Goal: Task Accomplishment & Management: Use online tool/utility

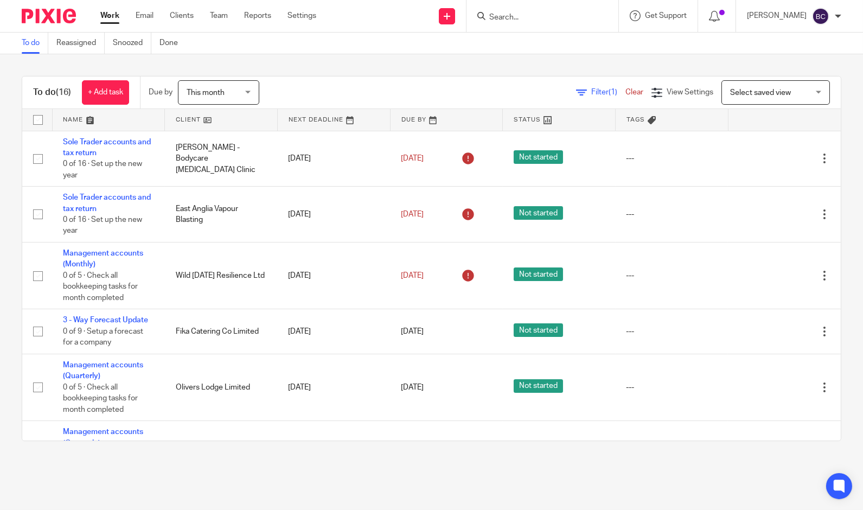
click at [527, 27] on div at bounding box center [543, 16] width 152 height 32
click at [528, 20] on input "Search" at bounding box center [537, 18] width 98 height 10
type input "green"
click at [546, 40] on link at bounding box center [577, 46] width 183 height 25
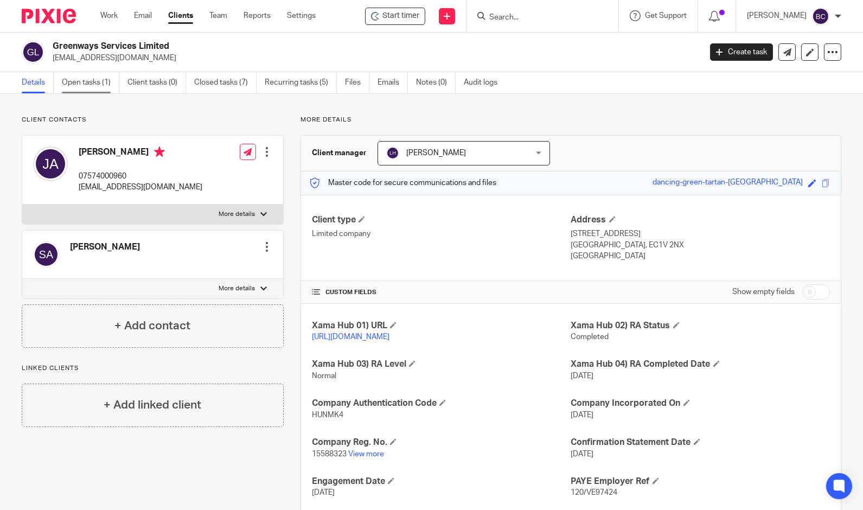
click at [103, 86] on link "Open tasks (1)" at bounding box center [91, 82] width 58 height 21
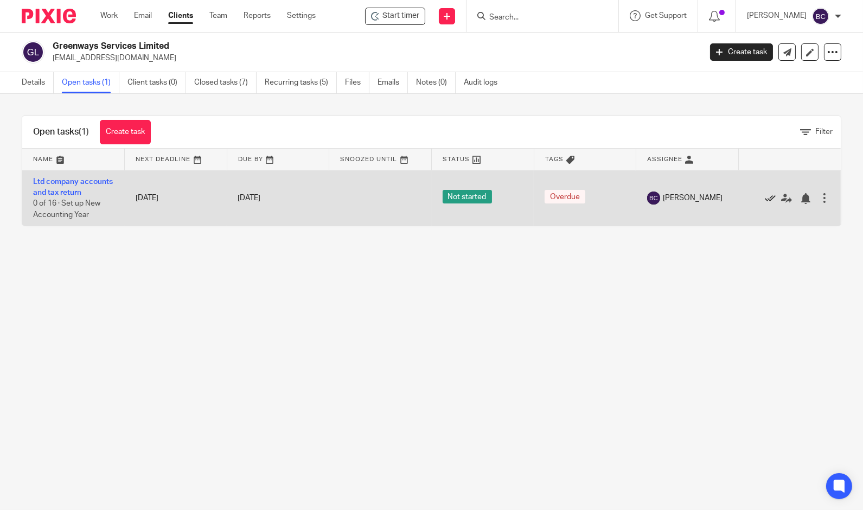
click at [765, 200] on icon at bounding box center [770, 198] width 11 height 11
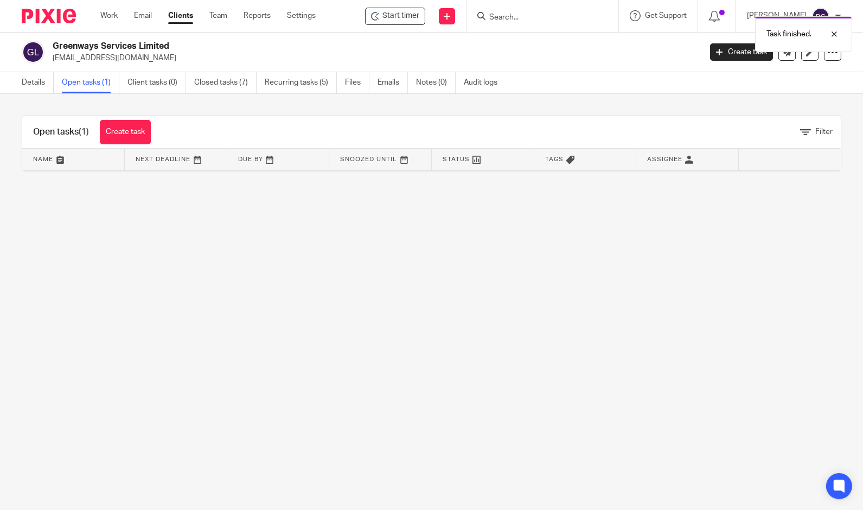
click at [87, 85] on link "Open tasks (1)" at bounding box center [91, 82] width 58 height 21
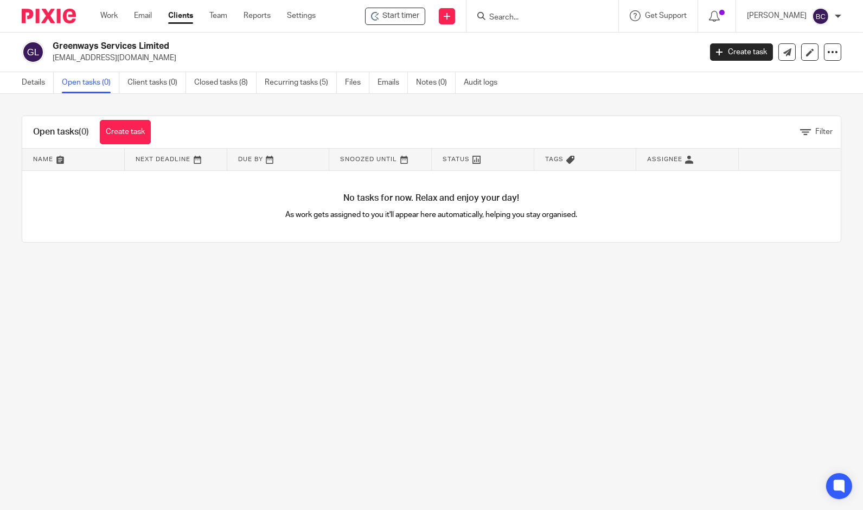
click at [541, 22] on form at bounding box center [546, 16] width 116 height 14
click at [542, 20] on input "Search" at bounding box center [537, 18] width 98 height 10
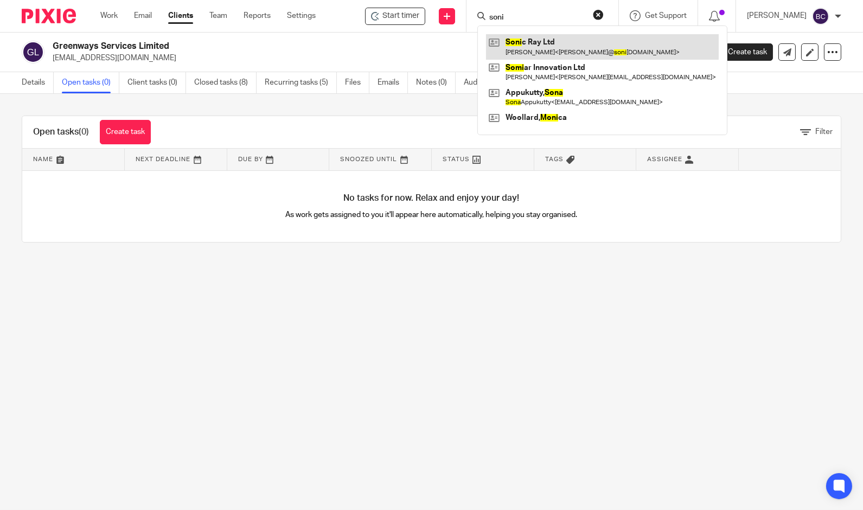
type input "soni"
click at [539, 35] on link at bounding box center [602, 46] width 233 height 25
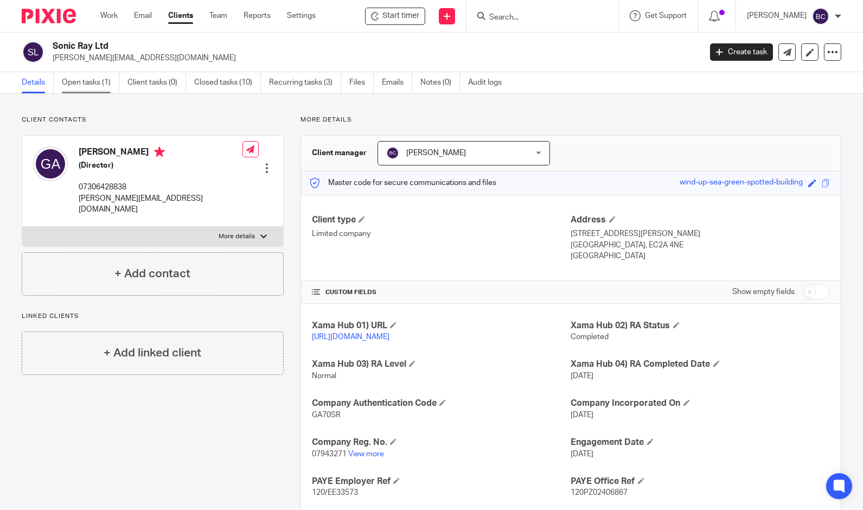
click at [101, 76] on link "Open tasks (1)" at bounding box center [91, 82] width 58 height 21
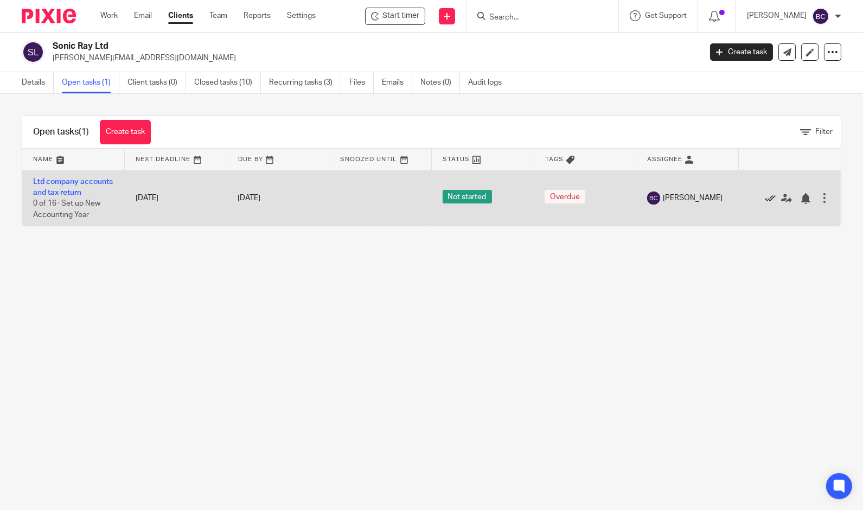
click at [765, 204] on icon at bounding box center [770, 198] width 11 height 11
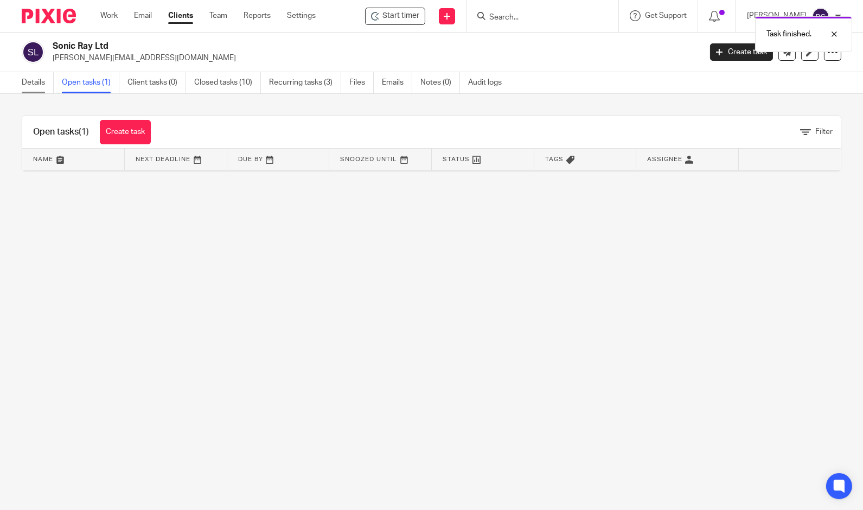
click at [37, 80] on link "Details" at bounding box center [38, 82] width 32 height 21
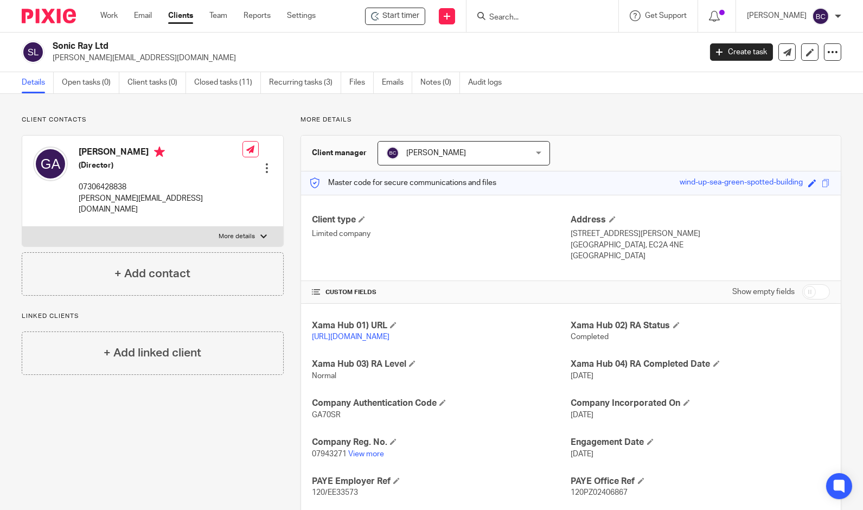
click at [564, 17] on input "Search" at bounding box center [537, 18] width 98 height 10
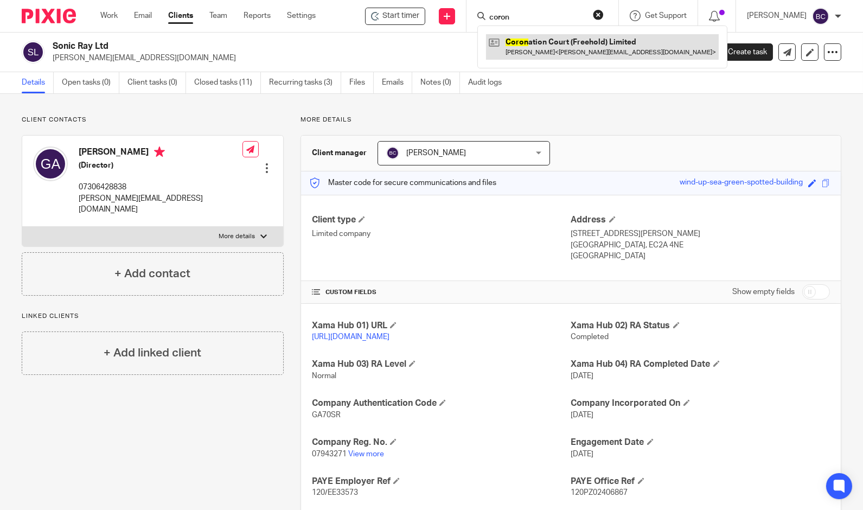
type input "coron"
click at [534, 40] on link at bounding box center [602, 46] width 233 height 25
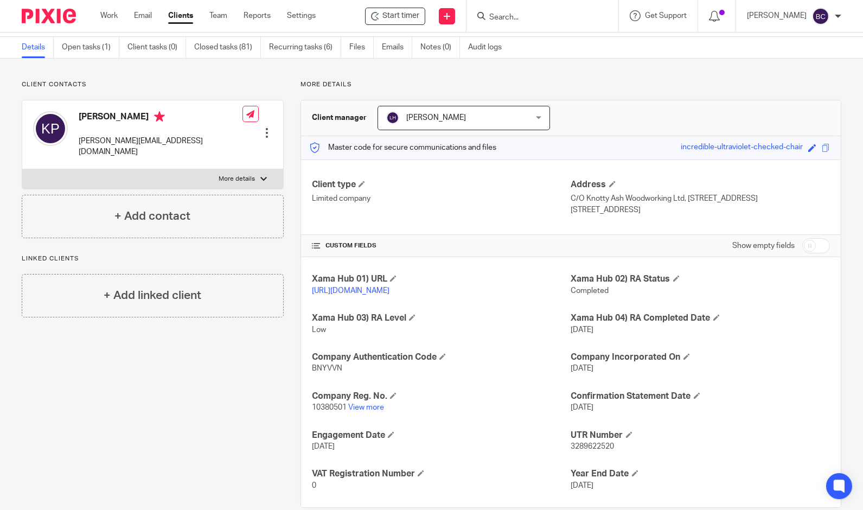
scroll to position [65, 0]
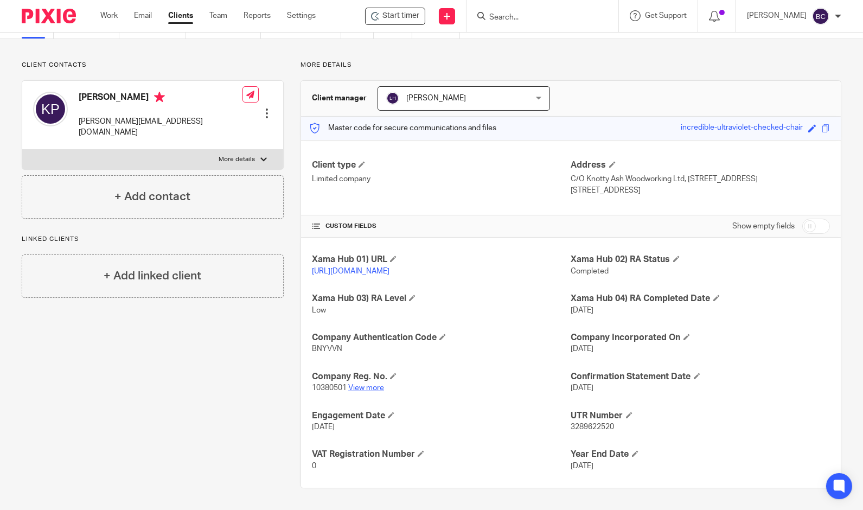
click at [367, 388] on link "View more" at bounding box center [366, 388] width 36 height 8
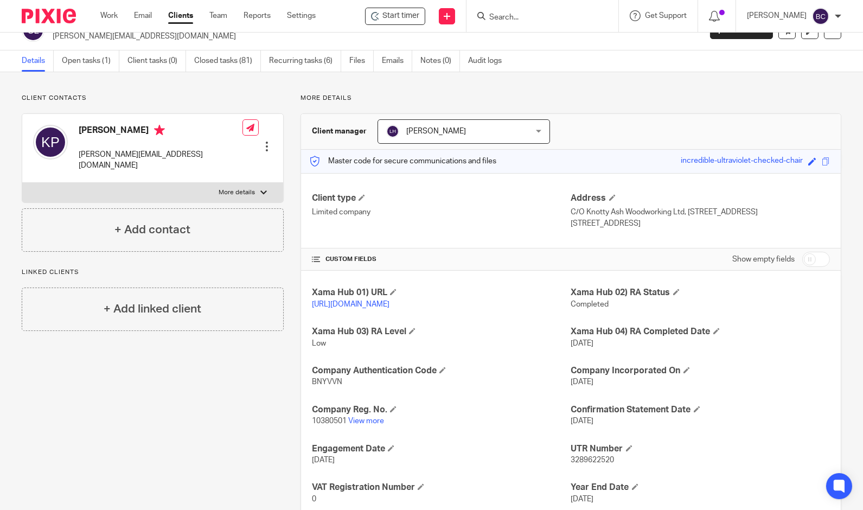
scroll to position [0, 0]
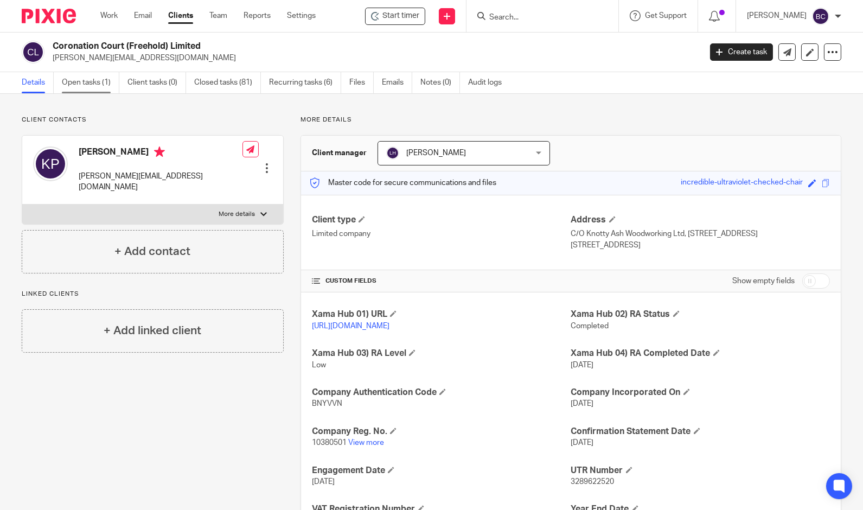
click at [86, 81] on link "Open tasks (1)" at bounding box center [91, 82] width 58 height 21
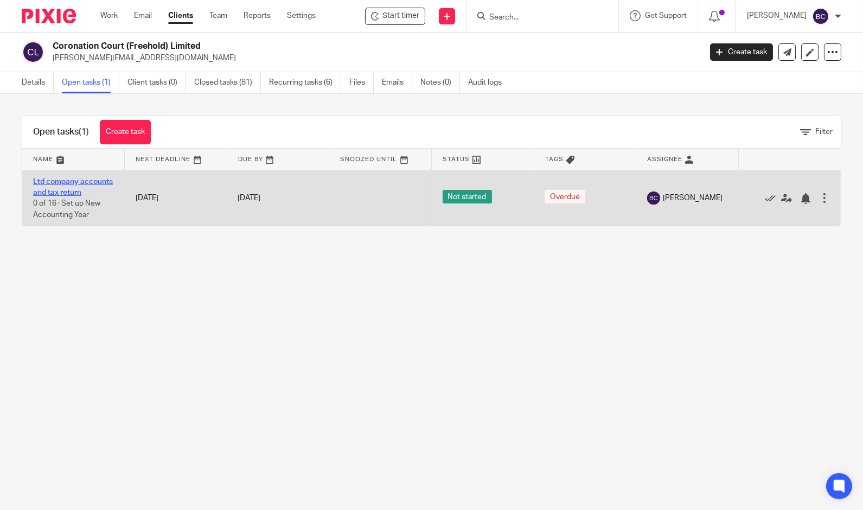
click at [75, 194] on link "Ltd company accounts and tax return" at bounding box center [73, 187] width 80 height 18
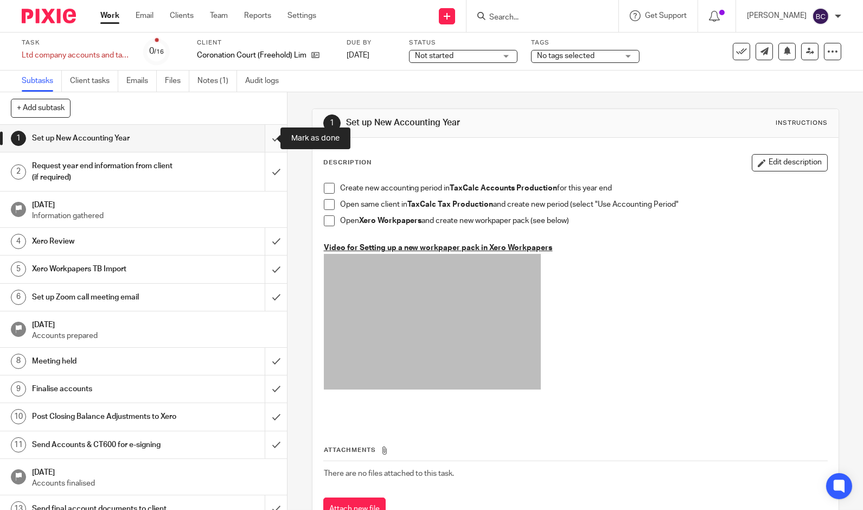
click at [258, 138] on input "submit" at bounding box center [143, 138] width 287 height 27
drag, startPoint x: 267, startPoint y: 173, endPoint x: 267, endPoint y: 195, distance: 22.2
click at [267, 175] on input "submit" at bounding box center [143, 171] width 287 height 39
click at [267, 238] on input "submit" at bounding box center [143, 241] width 287 height 27
click at [266, 267] on input "submit" at bounding box center [143, 269] width 287 height 27
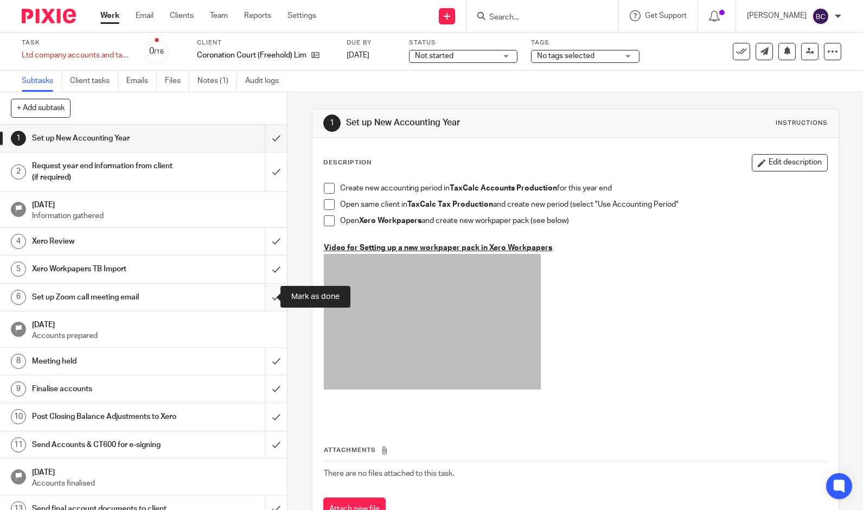
click at [263, 297] on input "submit" at bounding box center [143, 297] width 287 height 27
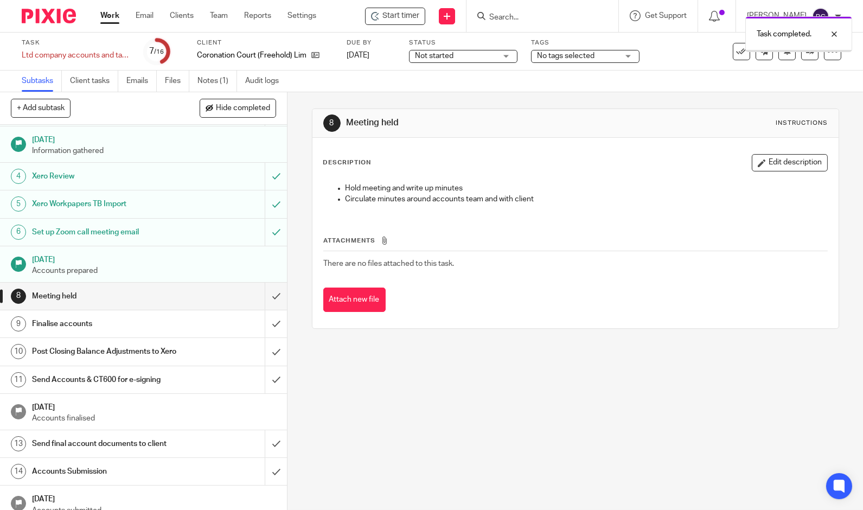
scroll to position [100, 0]
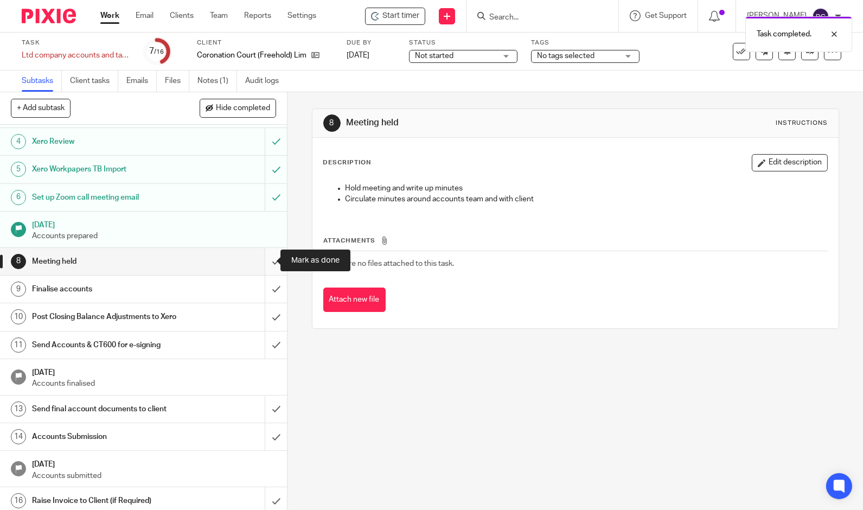
click at [260, 257] on input "submit" at bounding box center [143, 261] width 287 height 27
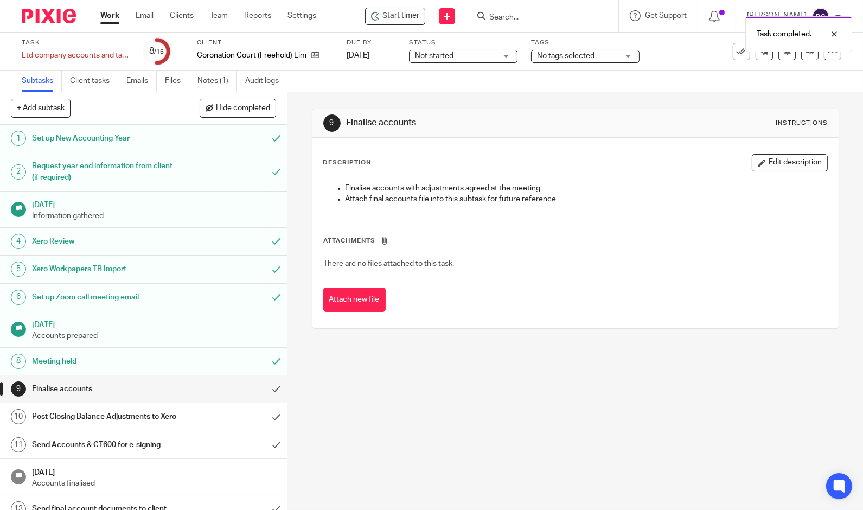
scroll to position [100, 0]
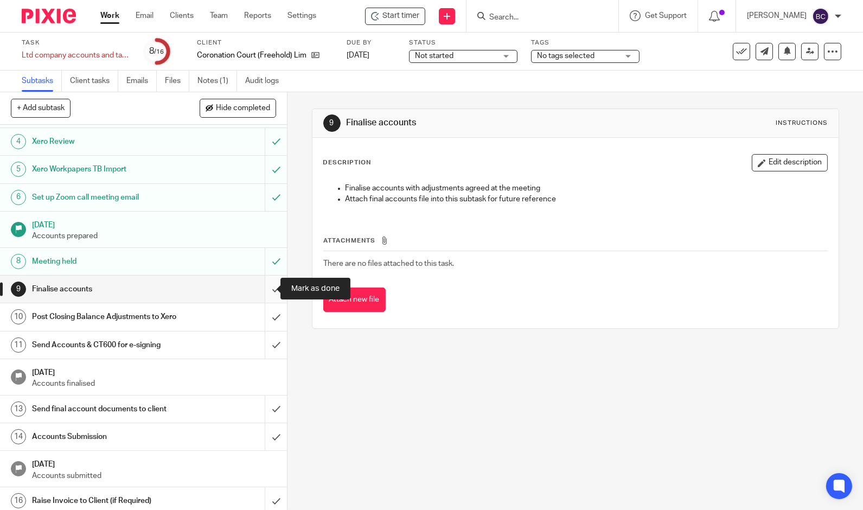
click at [269, 292] on input "submit" at bounding box center [143, 289] width 287 height 27
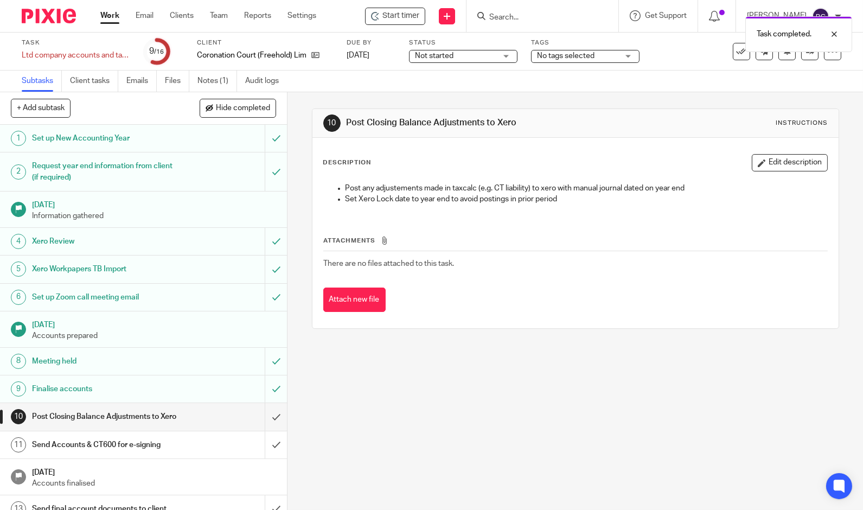
click at [59, 15] on img at bounding box center [49, 16] width 54 height 15
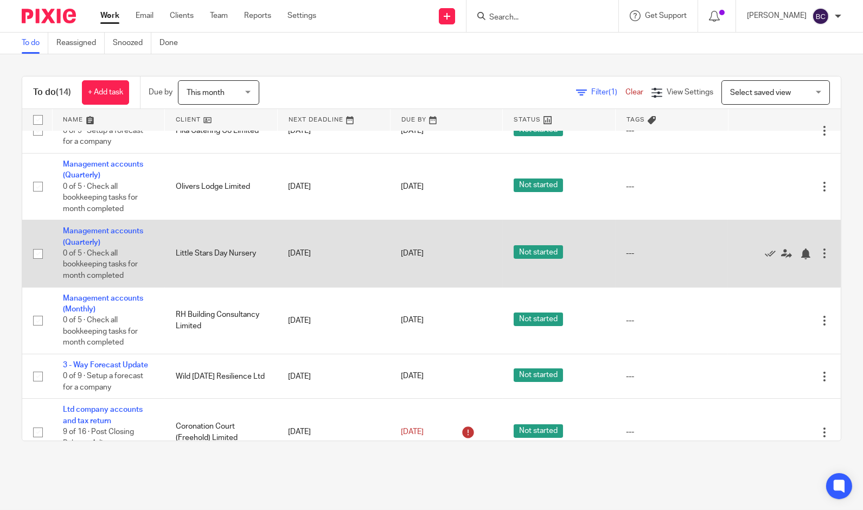
scroll to position [301, 0]
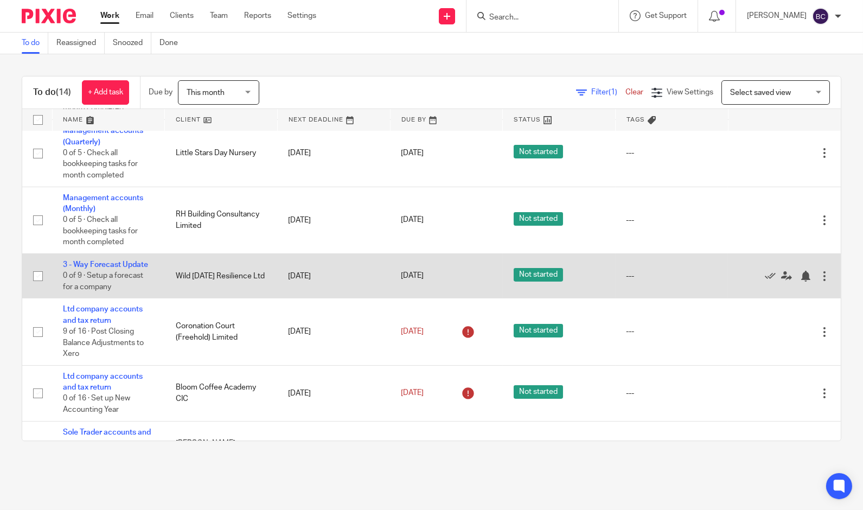
click at [819, 272] on div at bounding box center [824, 276] width 11 height 11
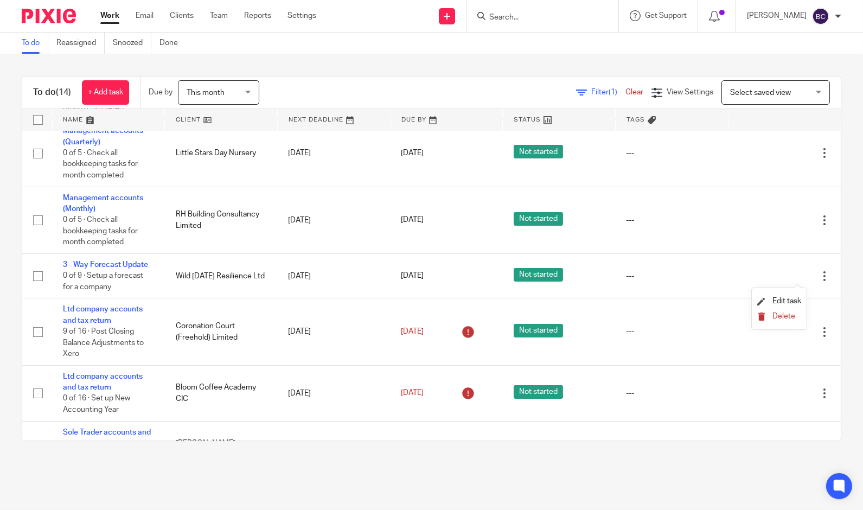
click at [781, 316] on span "Delete" at bounding box center [784, 316] width 23 height 8
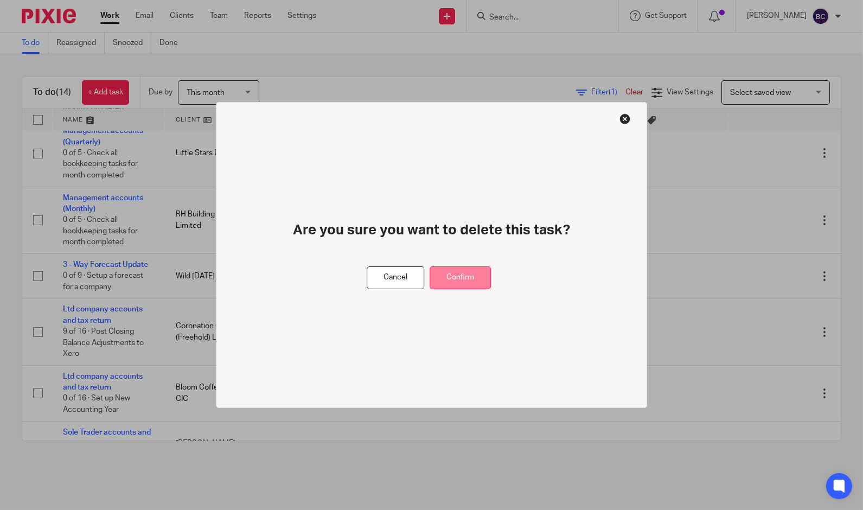
click at [476, 269] on button "Confirm" at bounding box center [460, 277] width 61 height 23
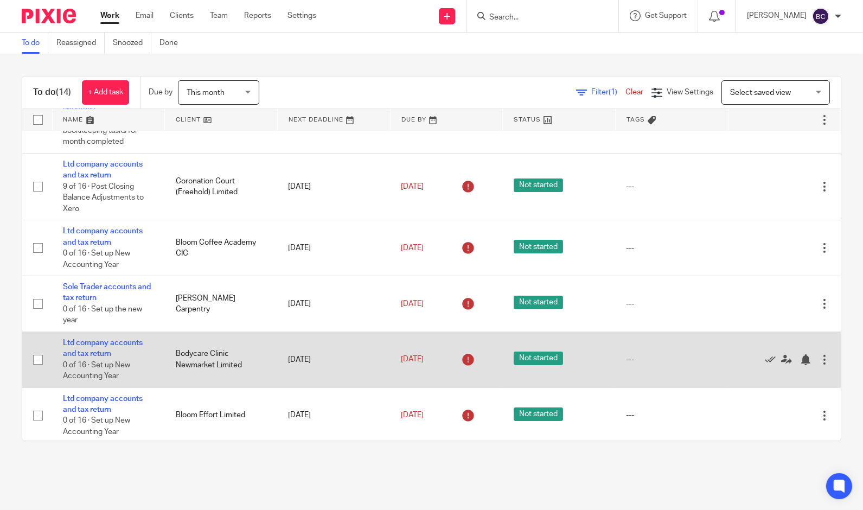
scroll to position [462, 0]
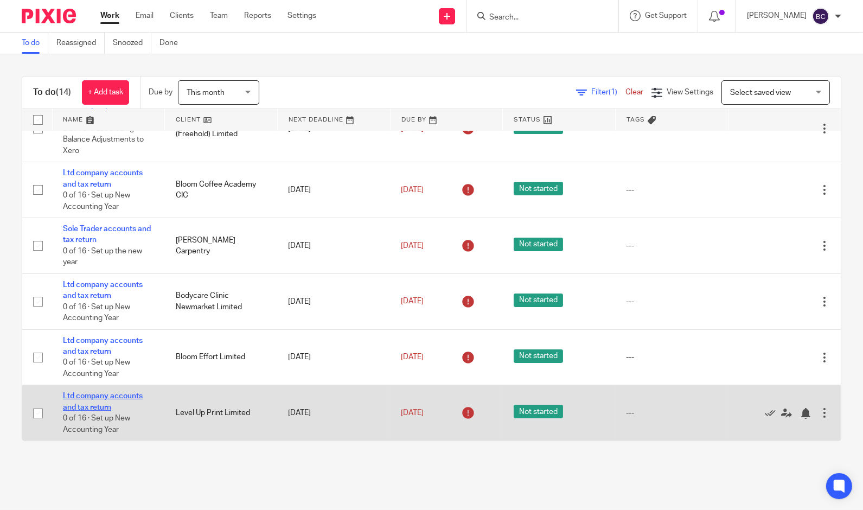
click at [120, 398] on link "Ltd company accounts and tax return" at bounding box center [103, 401] width 80 height 18
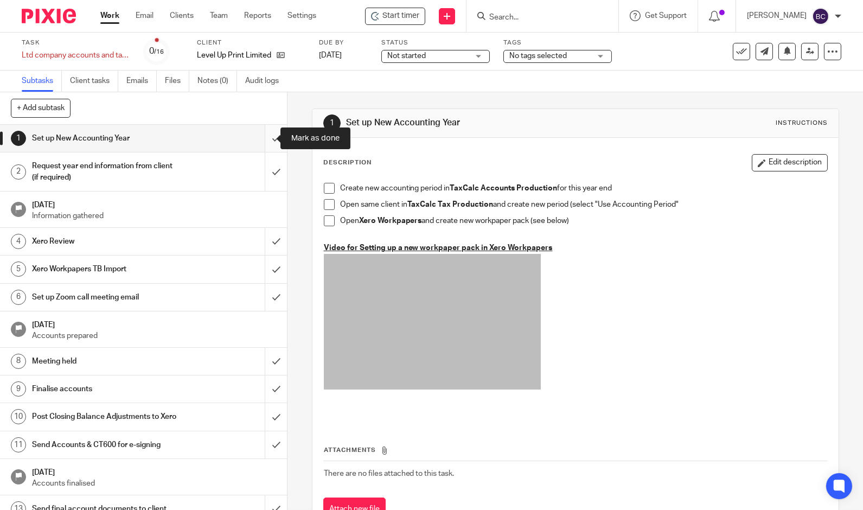
click at [261, 141] on input "submit" at bounding box center [143, 138] width 287 height 27
click at [266, 169] on input "submit" at bounding box center [143, 171] width 287 height 39
click at [264, 230] on input "submit" at bounding box center [143, 241] width 287 height 27
click at [267, 270] on input "submit" at bounding box center [143, 269] width 287 height 27
click at [265, 289] on input "submit" at bounding box center [143, 297] width 287 height 27
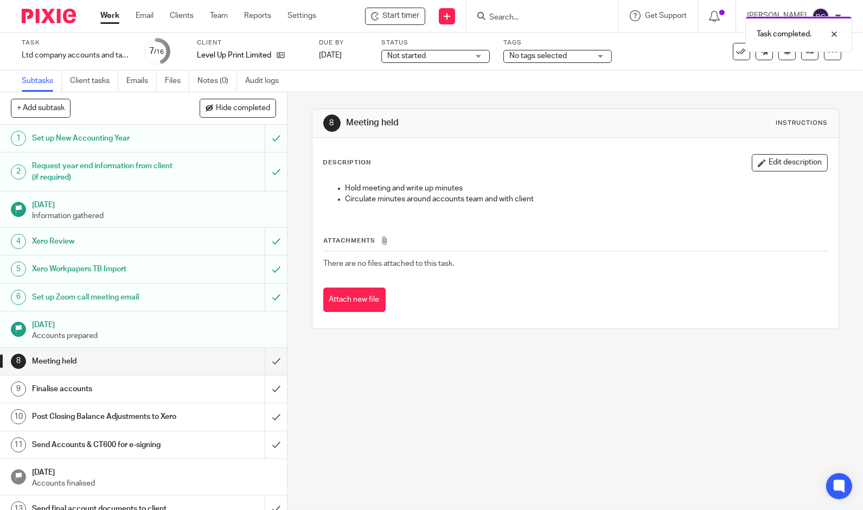
click at [63, 20] on img at bounding box center [49, 16] width 54 height 15
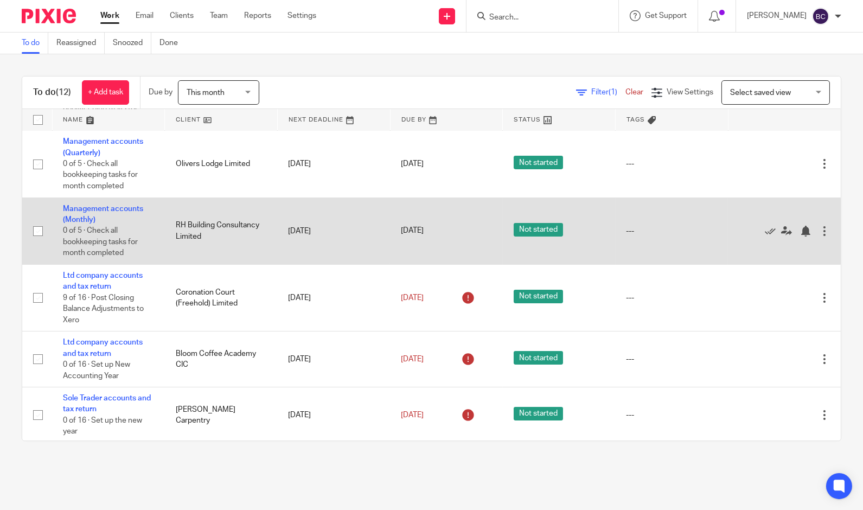
scroll to position [306, 0]
